Goal: Task Accomplishment & Management: Manage account settings

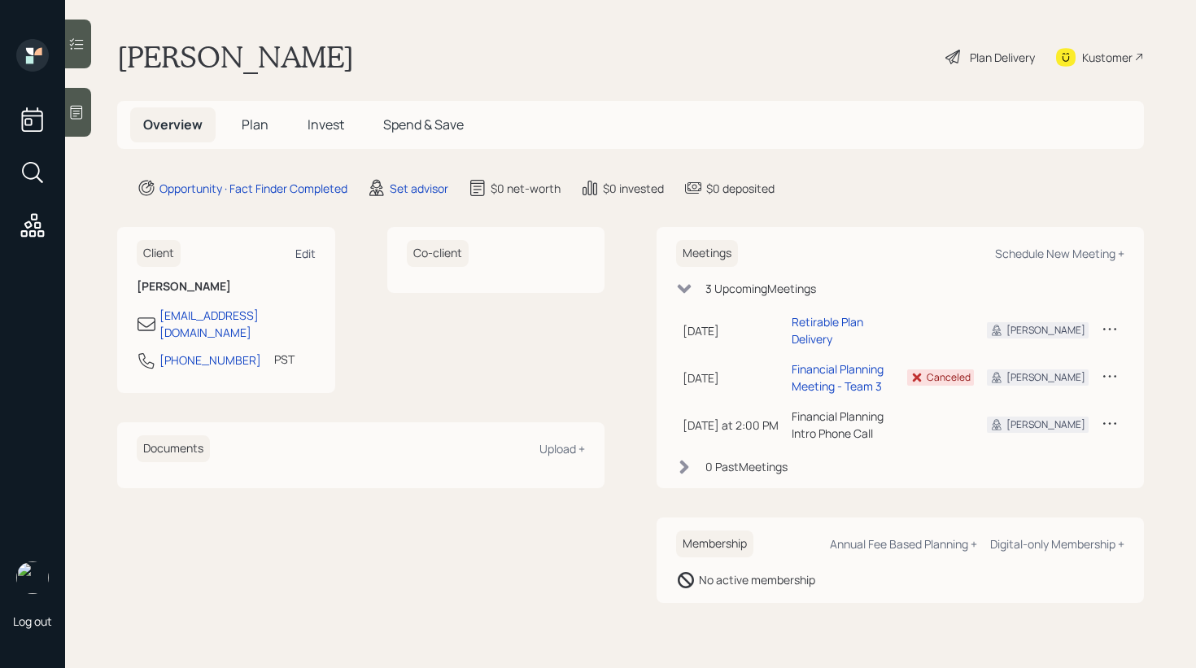
click at [309, 247] on div "Edit" at bounding box center [305, 253] width 20 height 15
select select "America/Los_Angeles"
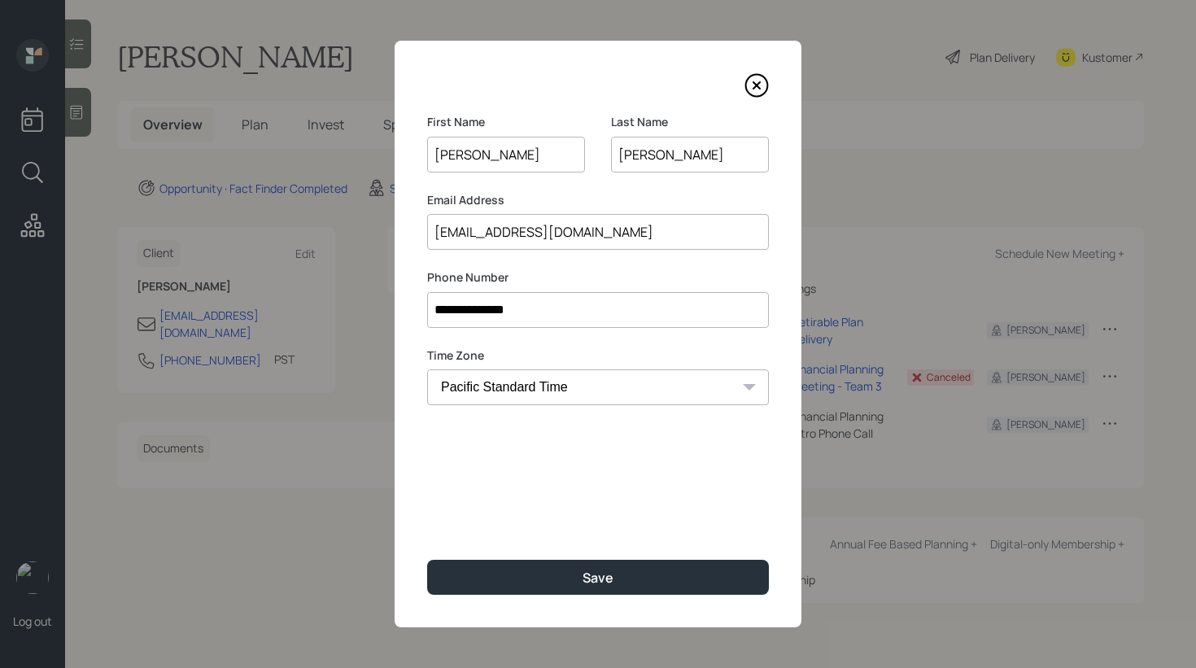
drag, startPoint x: 491, startPoint y: 234, endPoint x: 480, endPoint y: 232, distance: 10.7
click at [480, 232] on input "[EMAIL_ADDRESS][DOMAIN_NAME]" at bounding box center [598, 232] width 342 height 36
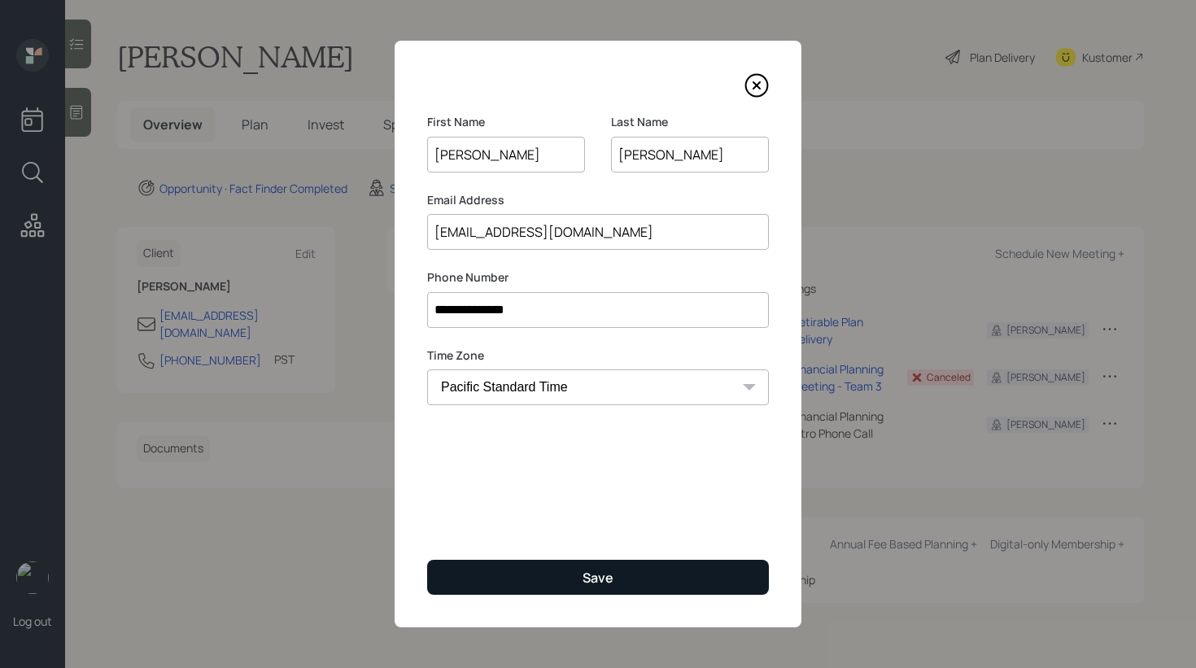
type input "[EMAIL_ADDRESS][DOMAIN_NAME]"
click at [554, 570] on button "Save" at bounding box center [598, 577] width 342 height 35
